Goal: Task Accomplishment & Management: Use online tool/utility

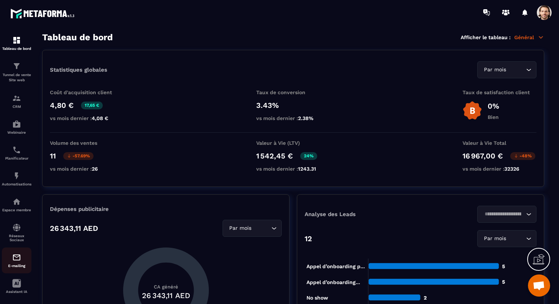
click at [22, 265] on div "E-mailing" at bounding box center [17, 260] width 30 height 15
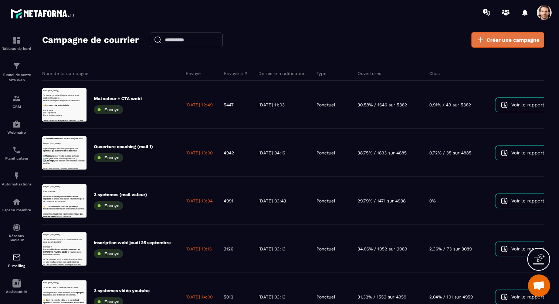
click at [485, 37] on icon at bounding box center [480, 40] width 9 height 9
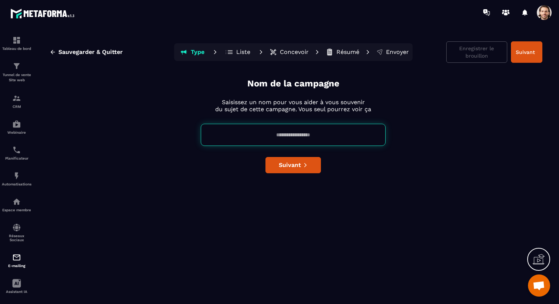
click at [276, 137] on input at bounding box center [293, 135] width 185 height 22
type input "*"
type input "**********"
click at [295, 158] on button "Suivant" at bounding box center [293, 165] width 55 height 16
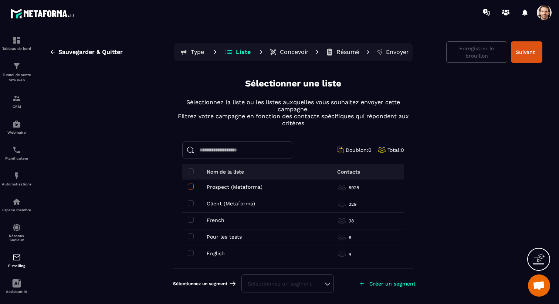
click at [191, 186] on span at bounding box center [191, 187] width 6 height 6
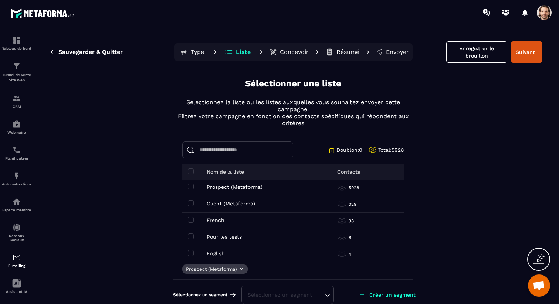
click at [192, 206] on td "Client (Metaforma) Client (Metaforma)" at bounding box center [243, 204] width 122 height 17
click at [191, 204] on span at bounding box center [191, 204] width 6 height 6
click at [191, 218] on span at bounding box center [191, 220] width 6 height 6
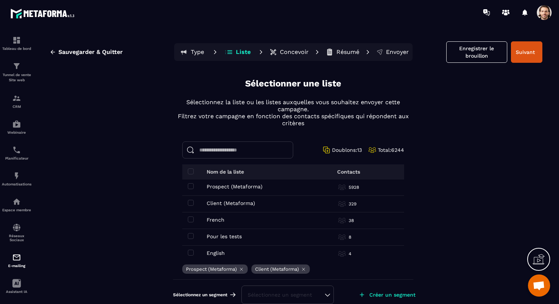
click at [315, 294] on div "Sélectionnez un segment" at bounding box center [288, 295] width 80 height 7
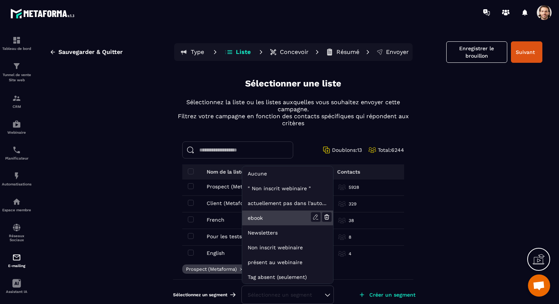
scroll to position [2, 0]
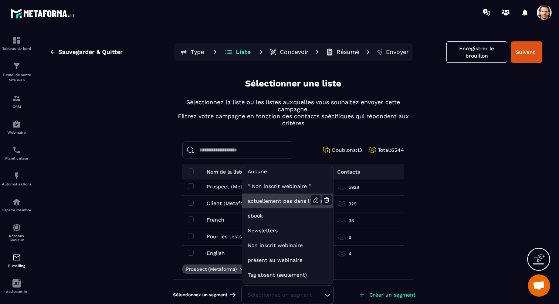
click at [282, 201] on li "actuellement pas dans l'automatisation webinar live" at bounding box center [287, 201] width 91 height 15
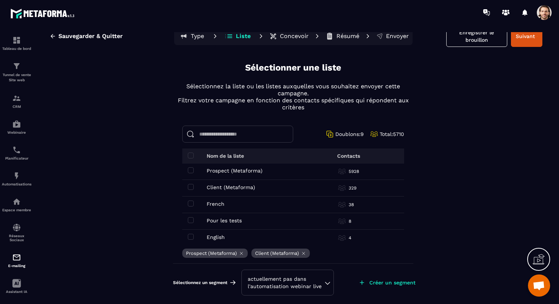
scroll to position [0, 0]
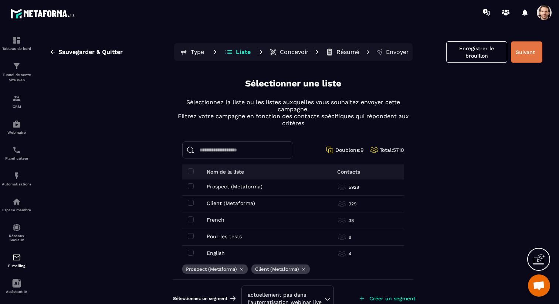
click at [528, 52] on button "Suivant" at bounding box center [526, 51] width 31 height 21
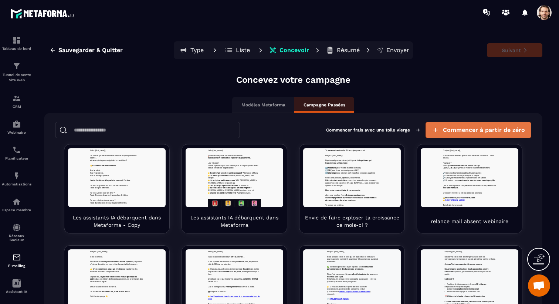
click at [455, 129] on span "Commencer à partir de zéro" at bounding box center [484, 130] width 82 height 7
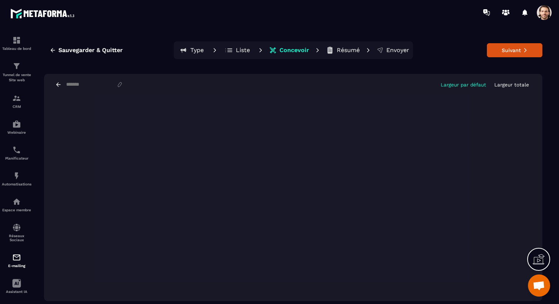
click at [85, 88] on div "Largeur par défaut Largeur totale" at bounding box center [293, 84] width 499 height 21
click at [86, 86] on input at bounding box center [90, 85] width 51 height 6
paste input "**********"
type input "**********"
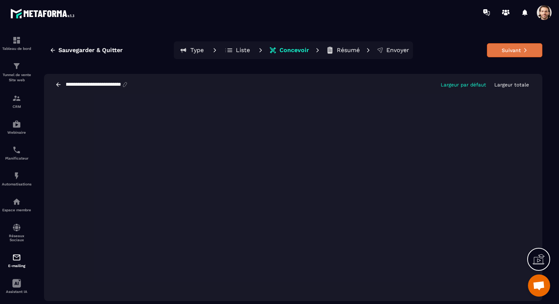
scroll to position [0, 0]
click at [501, 47] on button "Suivant" at bounding box center [514, 50] width 55 height 14
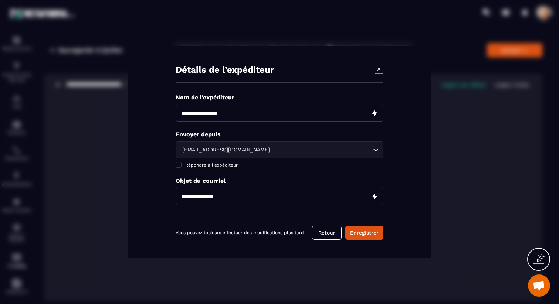
click at [236, 151] on div "sale@mkt.metaforma.io" at bounding box center [276, 150] width 192 height 8
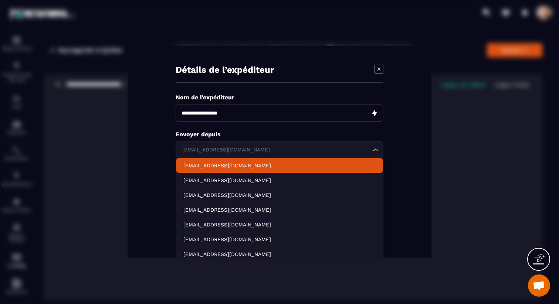
click at [234, 165] on p "contact@metaforma.io" at bounding box center [279, 165] width 192 height 7
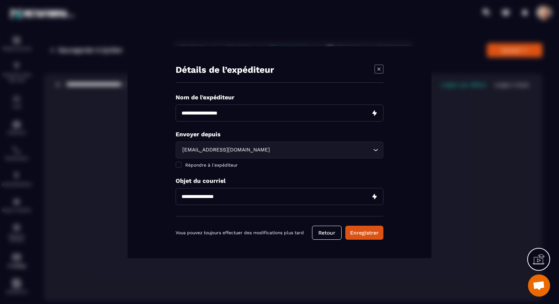
click at [220, 112] on input "Modal window" at bounding box center [280, 113] width 208 height 17
type input "**********"
click at [202, 200] on input "Modal window" at bounding box center [280, 196] width 208 height 17
paste input "**********"
type input "**********"
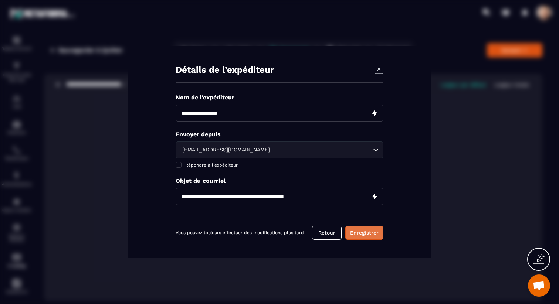
click at [359, 232] on button "Enregistrer" at bounding box center [365, 233] width 38 height 14
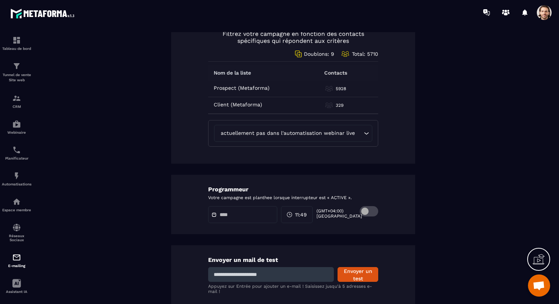
scroll to position [371, 0]
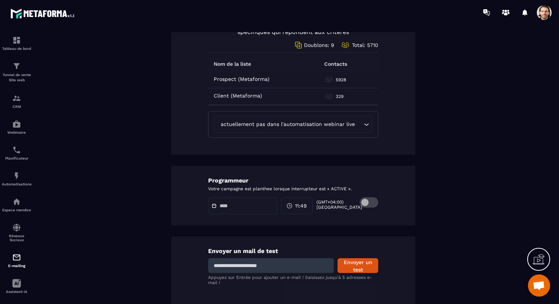
click at [371, 202] on span at bounding box center [369, 203] width 18 height 10
click at [306, 205] on span "11:49" at bounding box center [301, 205] width 12 height 7
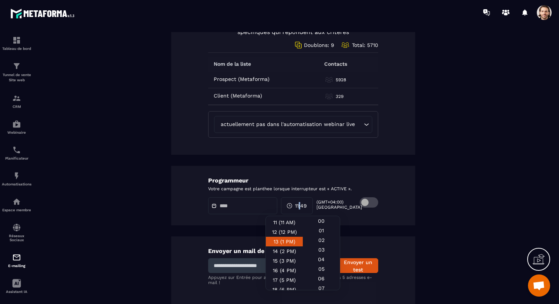
scroll to position [103, 0]
click at [288, 241] on div "13 (1 PM)" at bounding box center [284, 243] width 37 height 10
click at [320, 229] on div "01" at bounding box center [321, 231] width 37 height 10
click at [359, 226] on div "**********" at bounding box center [293, 11] width 499 height 609
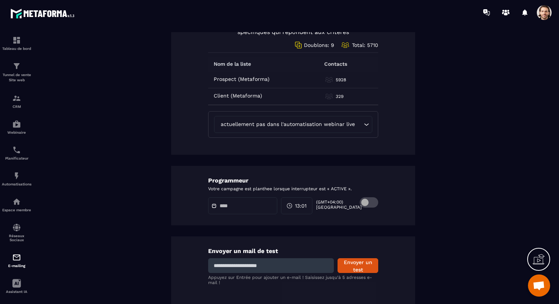
click at [240, 199] on div at bounding box center [242, 206] width 69 height 17
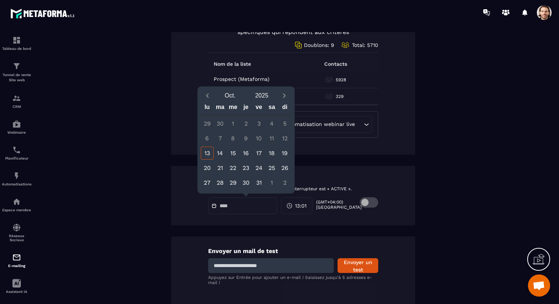
click at [245, 208] on input "text" at bounding box center [246, 206] width 52 height 6
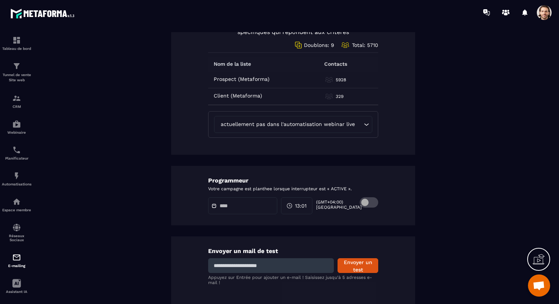
click at [245, 207] on input "text" at bounding box center [246, 206] width 52 height 6
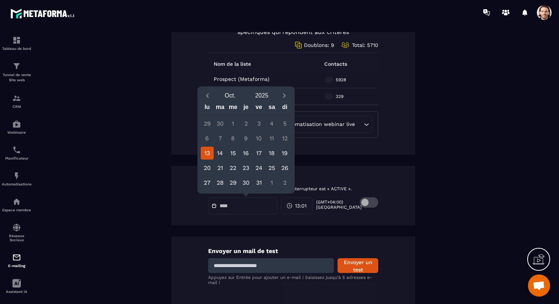
click at [206, 154] on div "13" at bounding box center [207, 153] width 13 height 13
type input "**********"
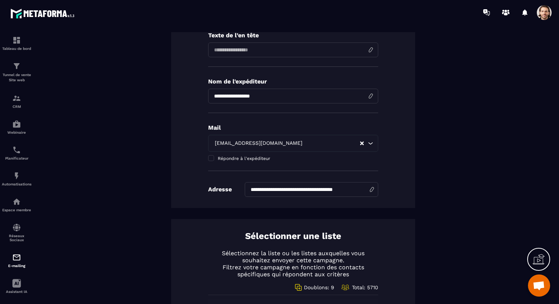
scroll to position [0, 0]
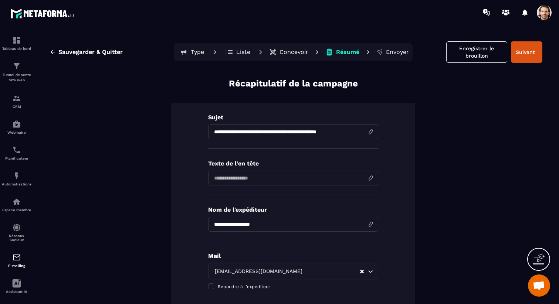
click at [531, 58] on button "Suivant" at bounding box center [526, 51] width 31 height 21
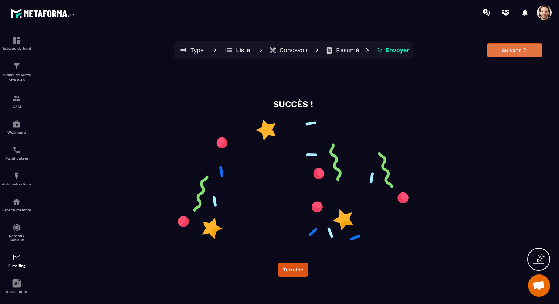
click at [516, 52] on button "Suivant" at bounding box center [514, 50] width 55 height 14
